Goal: Task Accomplishment & Management: Use online tool/utility

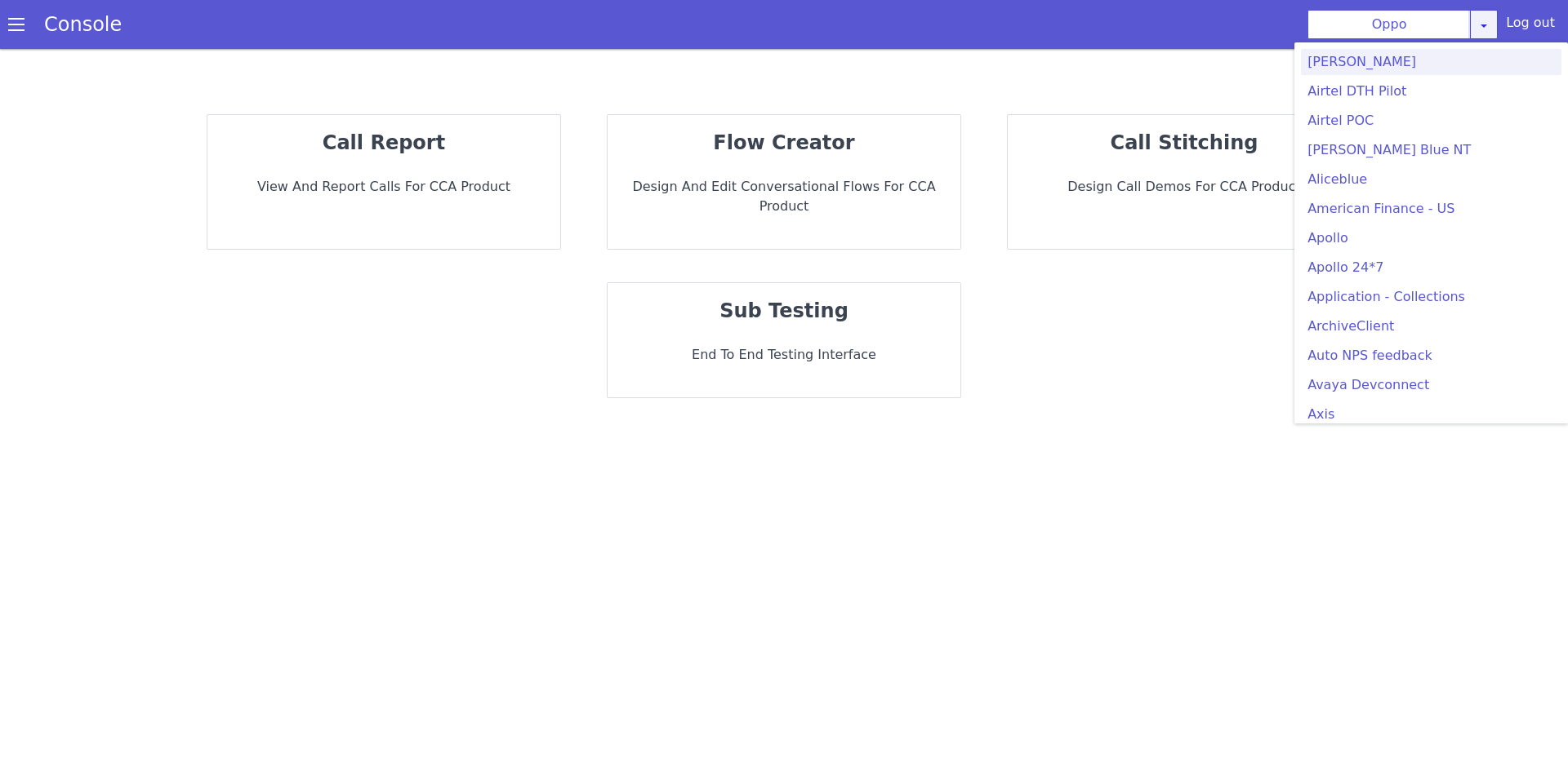
click at [1477, 22] on link at bounding box center [1484, 23] width 28 height 29
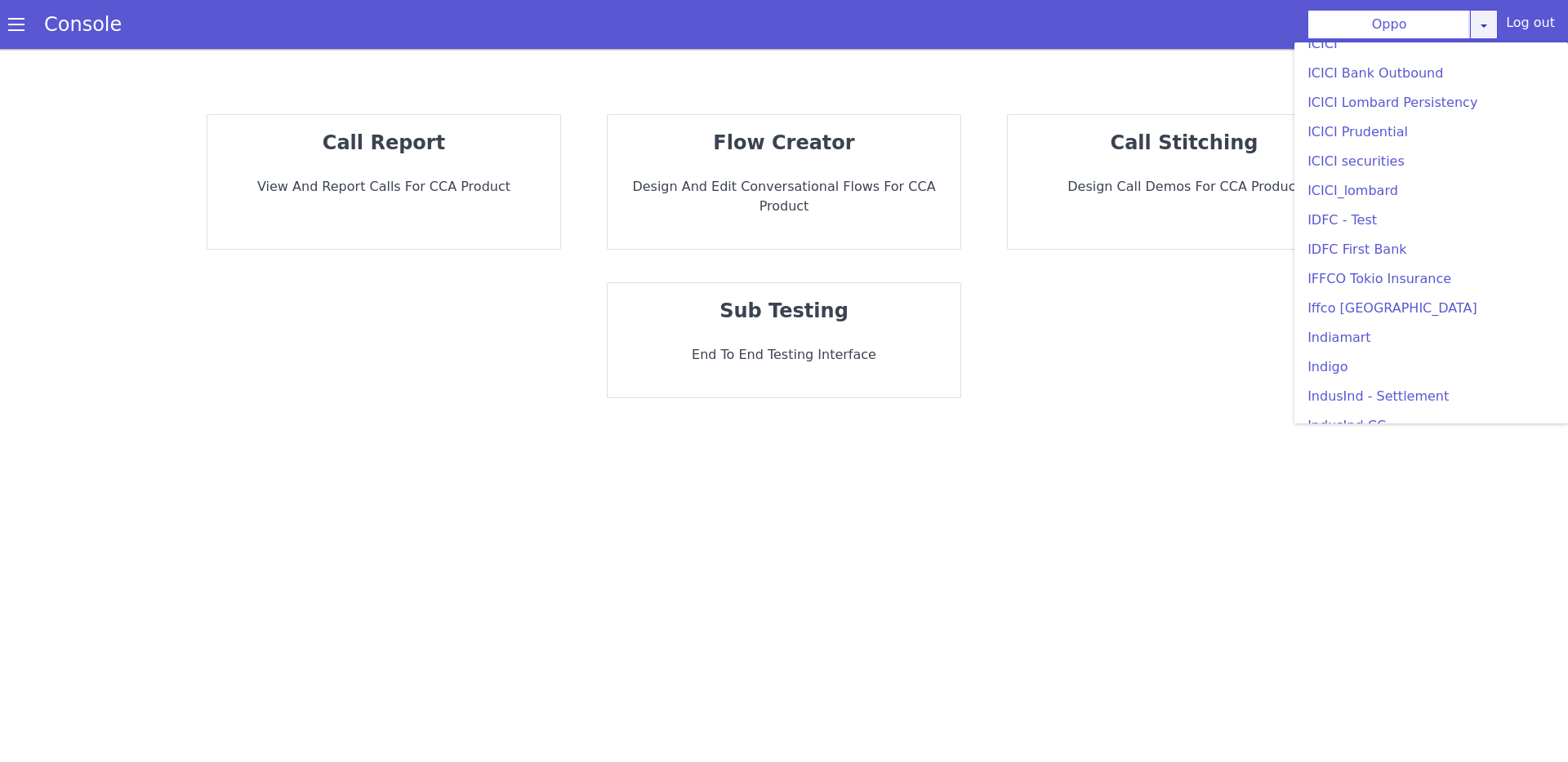
scroll to position [1864, 0]
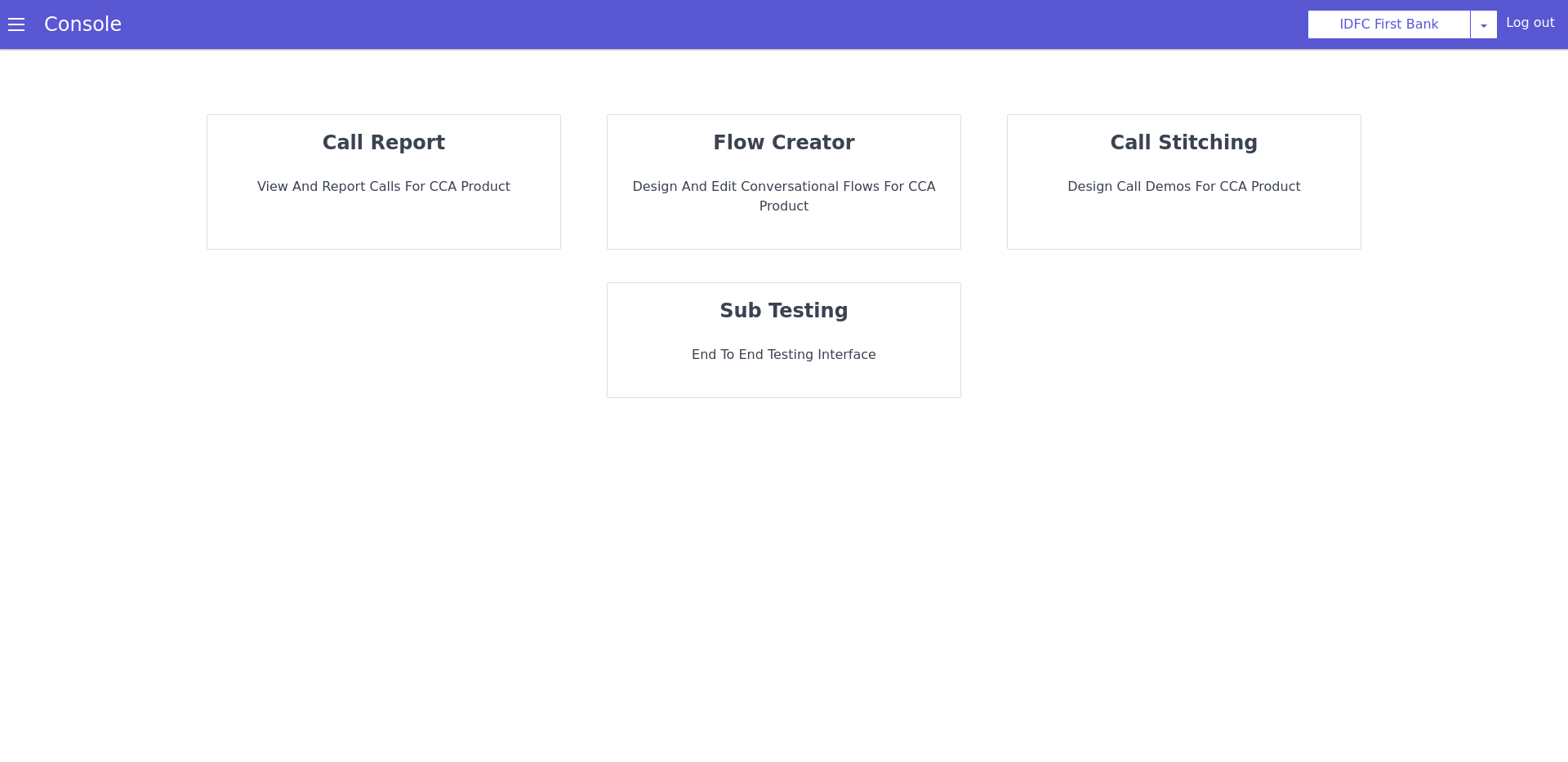
click at [786, 109] on div "call report View and report calls for CCA Product flow creator Design and Edit …" at bounding box center [783, 256] width 1470 height 317
click at [782, 123] on div "flow creator Design and Edit Conversational flows for CCA Product" at bounding box center [783, 181] width 353 height 134
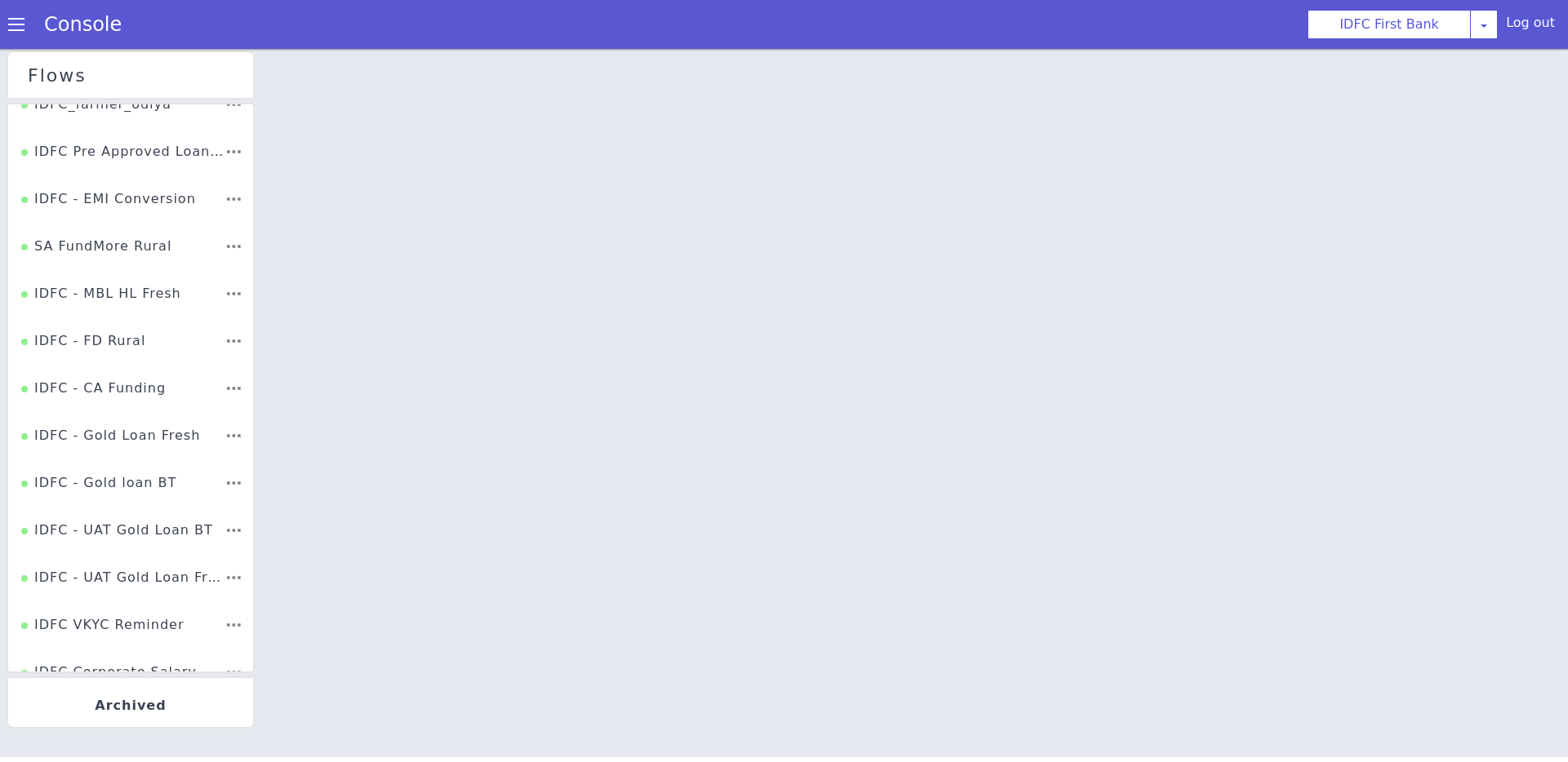
scroll to position [2290, 0]
click at [145, 383] on div "IDFC - CA Lead Gen" at bounding box center [99, 375] width 156 height 36
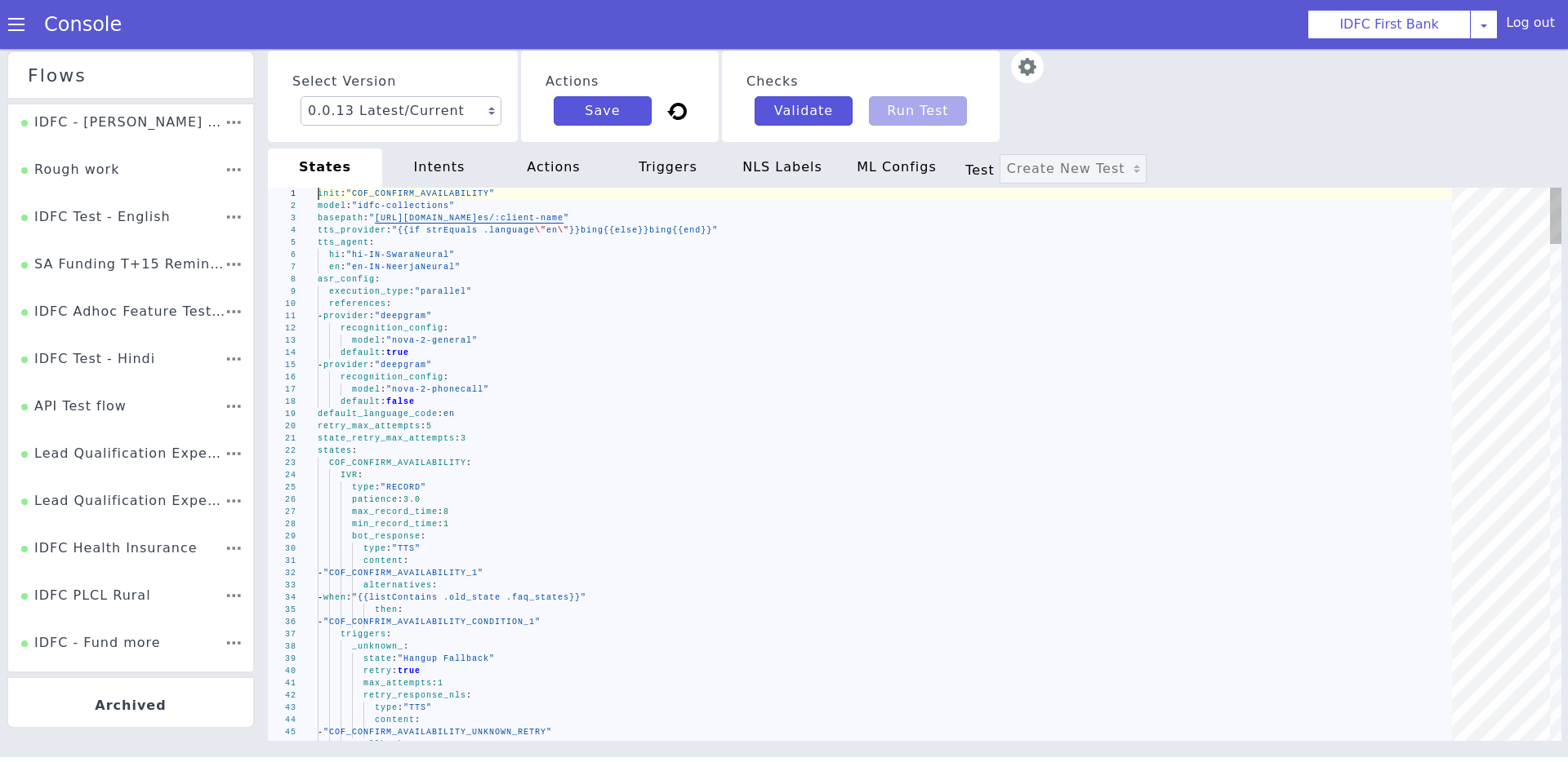
type textarea "- provider: "deepgram" recognition_config: model: "nova-2-general" default: tru…"
click at [462, 386] on span ""nova-2-phonecall"" at bounding box center [439, 381] width 103 height 11
click at [462, 395] on div "default : false" at bounding box center [890, 401] width 1145 height 12
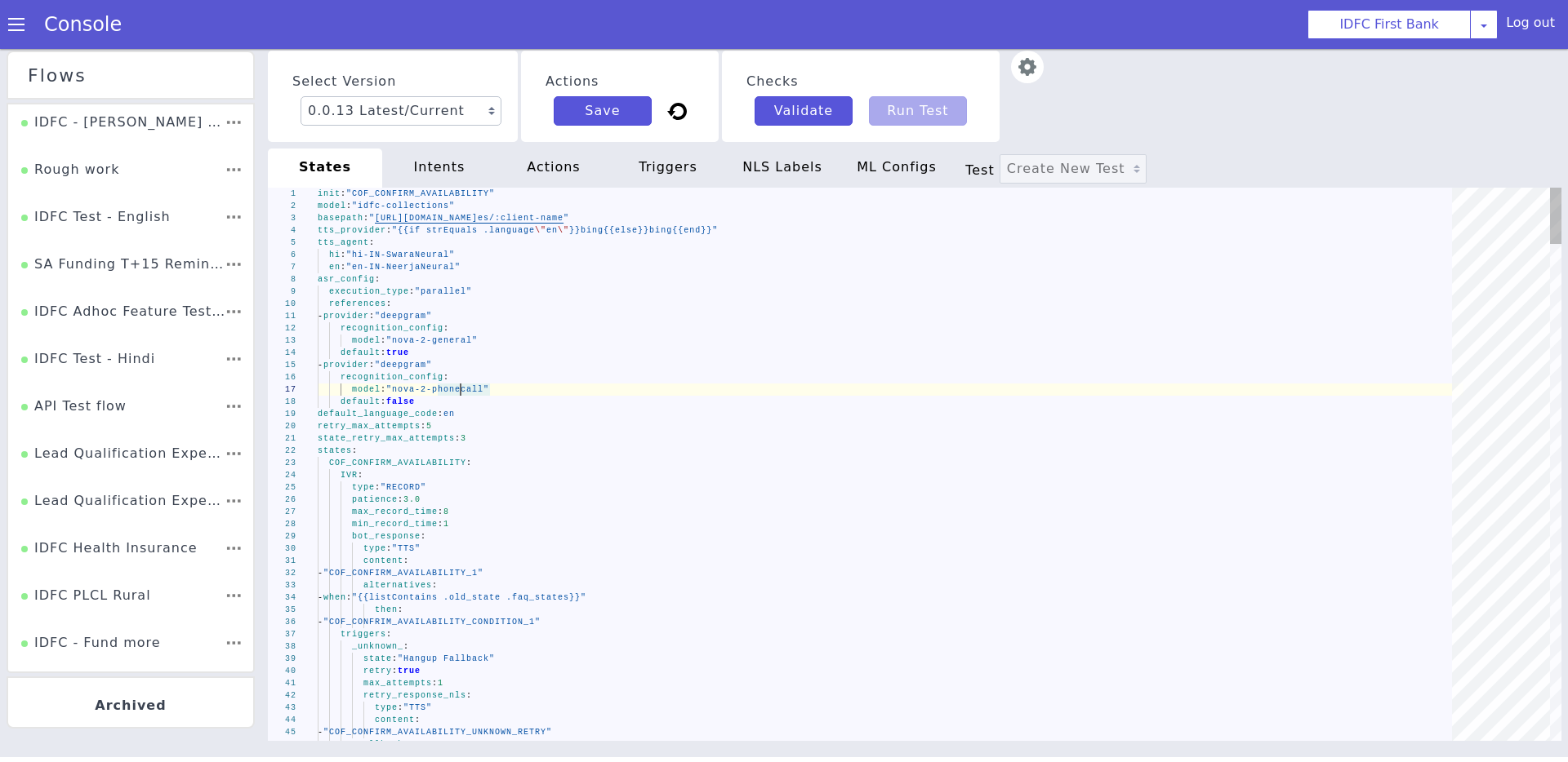
click at [397, 317] on div "37 38 39 40 41 42 43 44 45 46 21 22 23 24 25 26 27 28 29 30 31 32 33 34 35 36 4…" at bounding box center [914, 465] width 1293 height 554
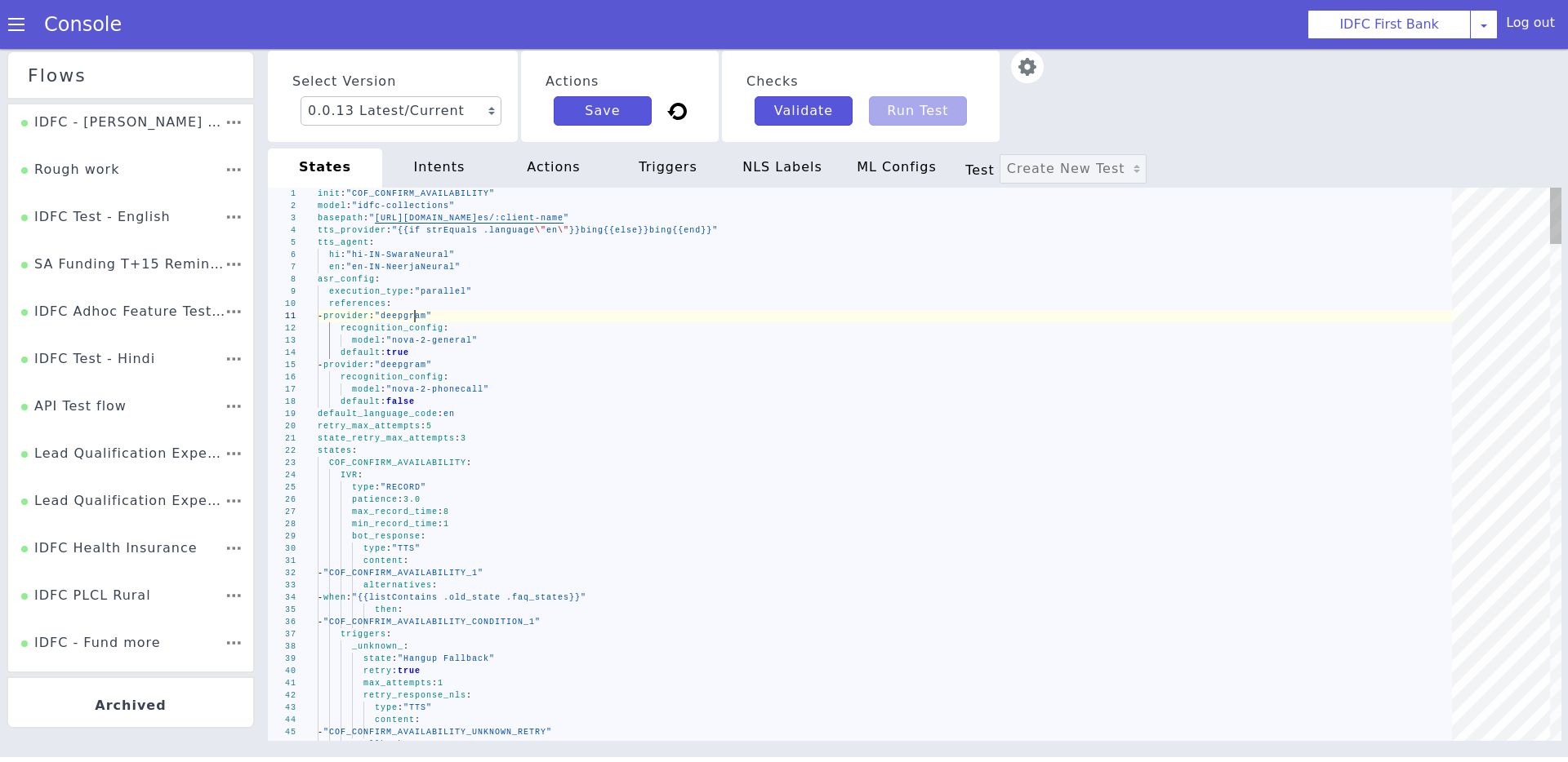
click at [416, 317] on span ""deepgram"" at bounding box center [403, 316] width 57 height 9
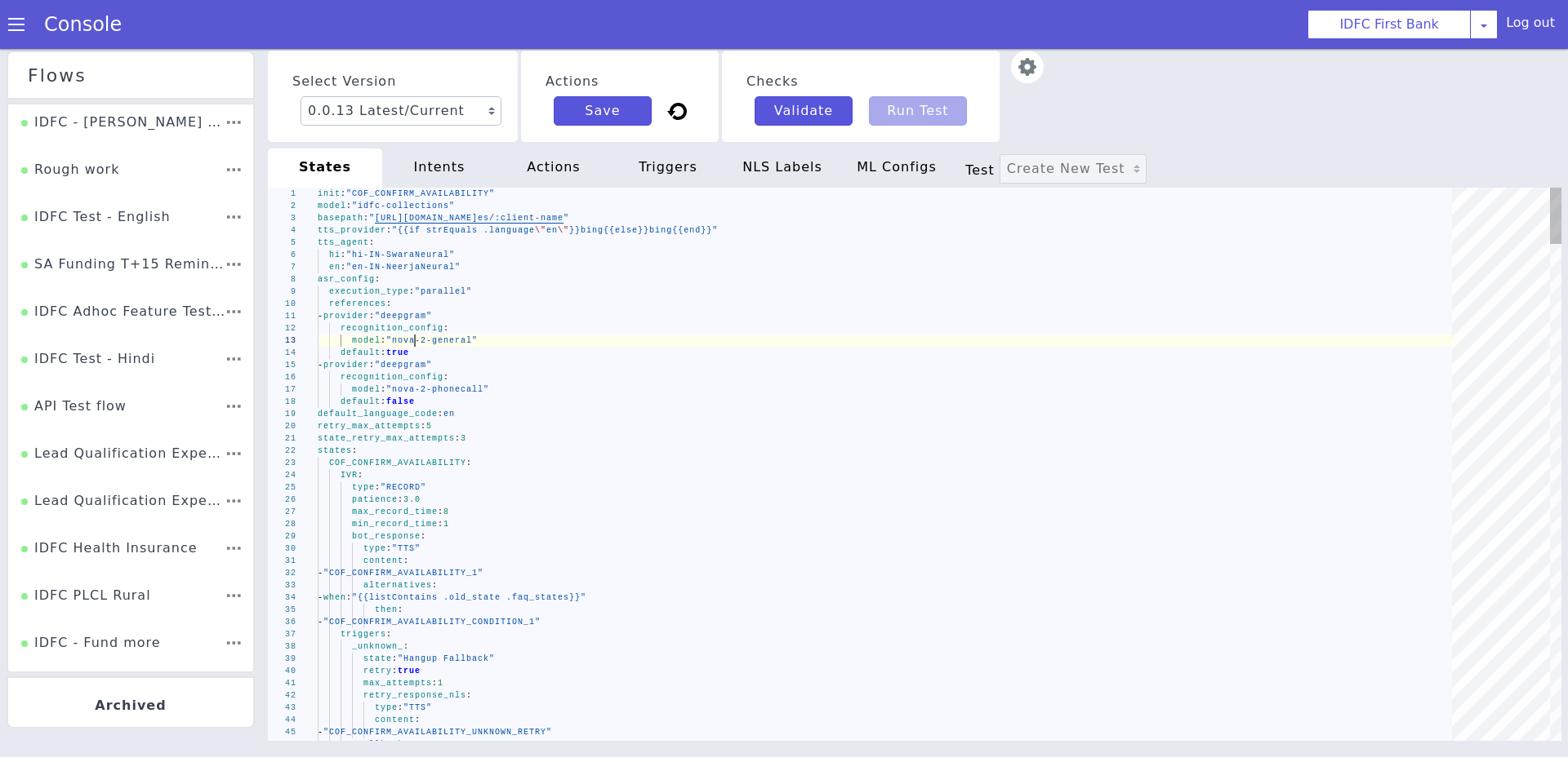
click at [510, 167] on span ""nova-2-general"" at bounding box center [548, 135] width 77 height 65
